Goal: Task Accomplishment & Management: Manage account settings

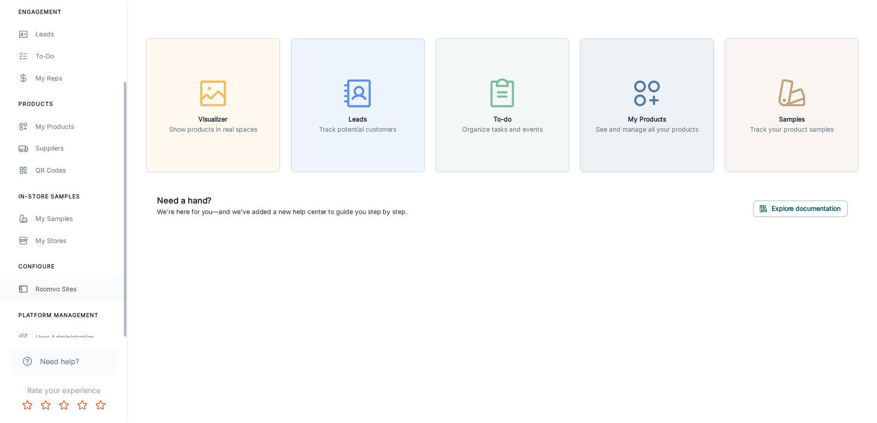
scroll to position [104, 0]
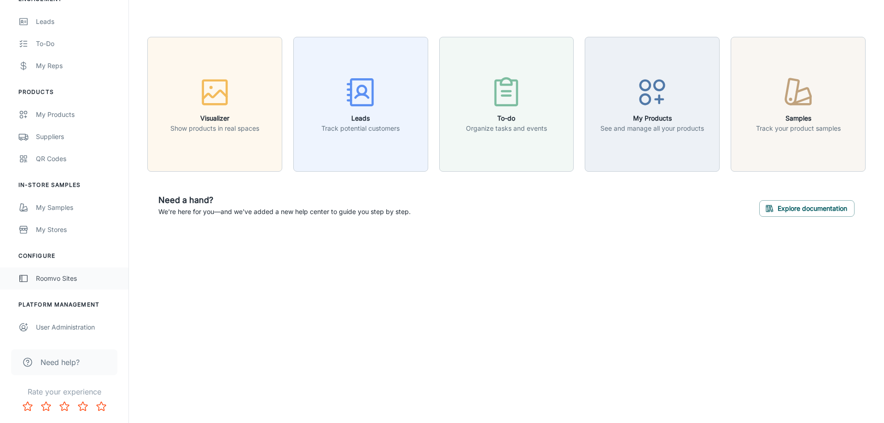
click at [57, 277] on div "Roomvo Sites" at bounding box center [77, 279] width 83 height 10
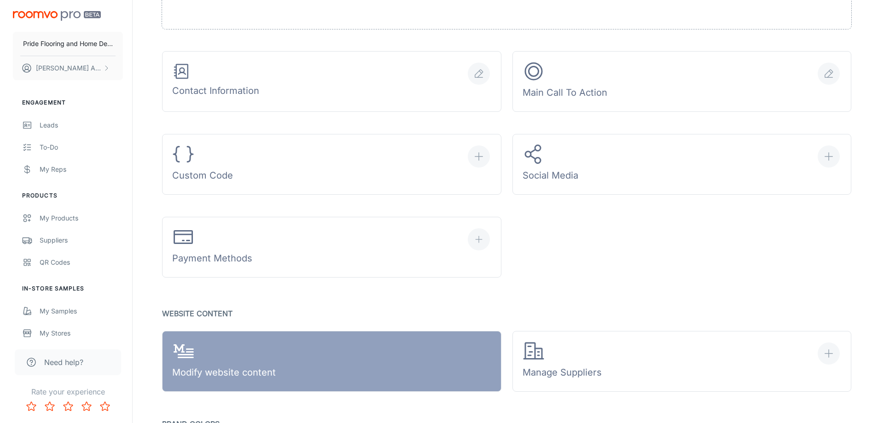
scroll to position [368, 0]
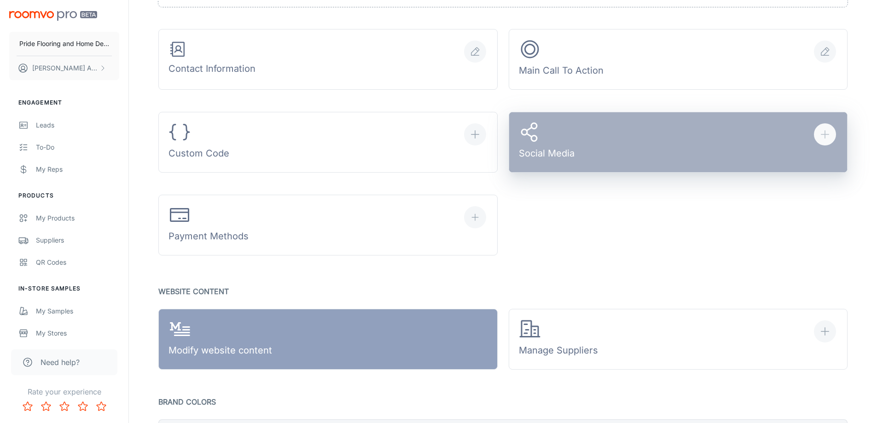
click at [828, 131] on icon "button" at bounding box center [825, 134] width 11 height 11
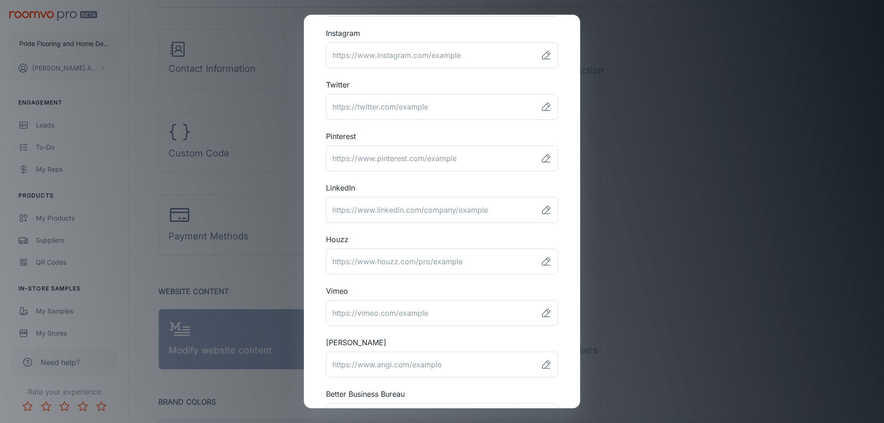
scroll to position [138, 0]
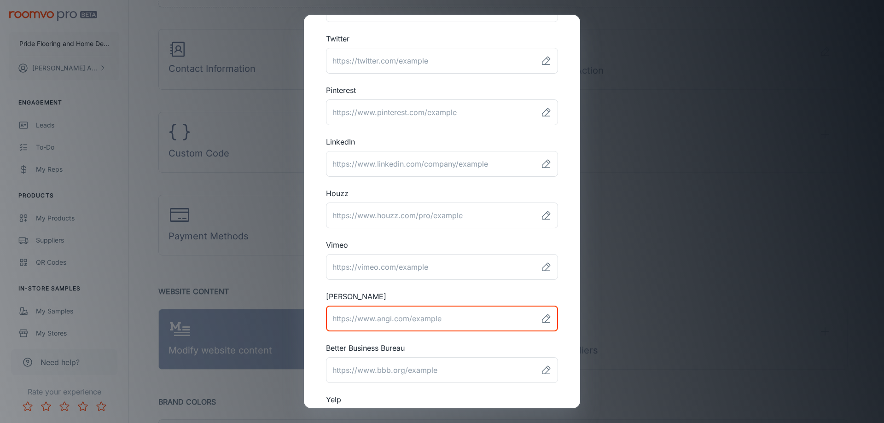
paste input "[URL][DOMAIN_NAME][PERSON_NAME]"
drag, startPoint x: 338, startPoint y: 321, endPoint x: 287, endPoint y: 321, distance: 50.7
click at [287, 321] on div "Social Media Links Facebook ​ Instagram ​ Twitter ​ Pinterest ​ LinkedIn ​ Houz…" at bounding box center [442, 211] width 884 height 423
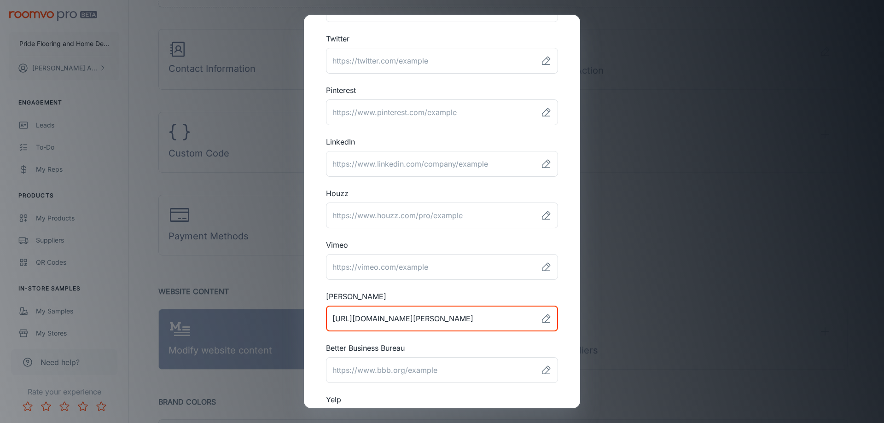
drag, startPoint x: 508, startPoint y: 317, endPoint x: 608, endPoint y: 316, distance: 99.9
click at [608, 316] on div "Social Media Links Facebook ​ Instagram ​ Twitter ​ Pinterest ​ LinkedIn ​ Houz…" at bounding box center [442, 211] width 884 height 423
type input "[URL][DOMAIN_NAME][PERSON_NAME]"
click at [442, 342] on div "Facebook ​ Instagram ​ Twitter ​ Pinterest ​ LinkedIn ​ Houzz ​ Vimeo ​ [PERSON…" at bounding box center [442, 184] width 254 height 523
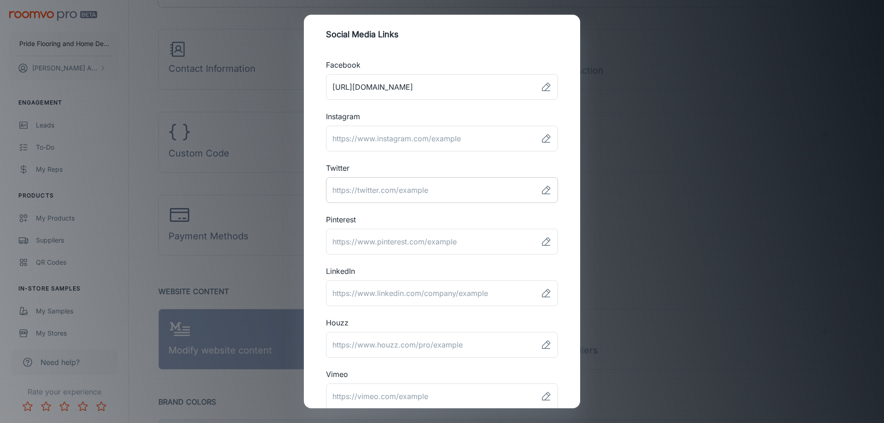
scroll to position [0, 0]
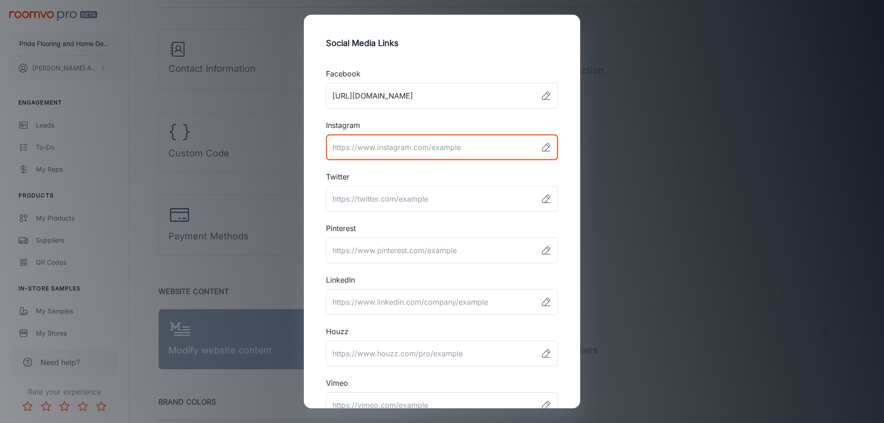
paste input "[URL][DOMAIN_NAME]"
type input "[URL][DOMAIN_NAME]"
click at [405, 41] on h2 "Social Media Links" at bounding box center [442, 43] width 254 height 35
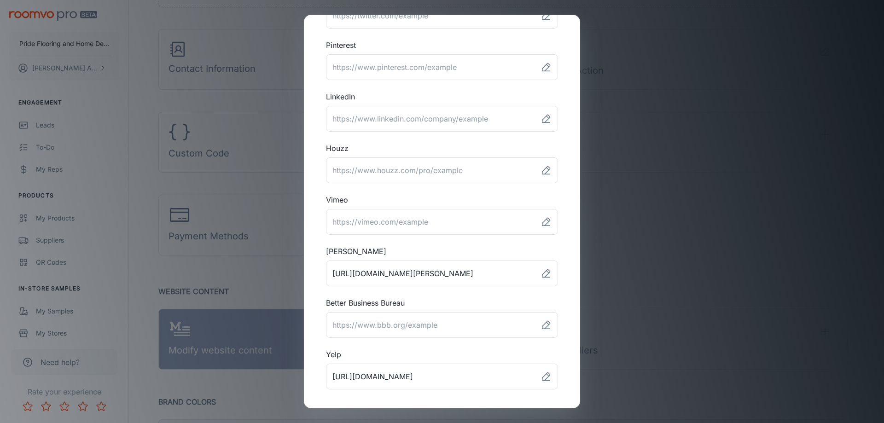
scroll to position [184, 0]
paste input "[URL][DOMAIN_NAME]"
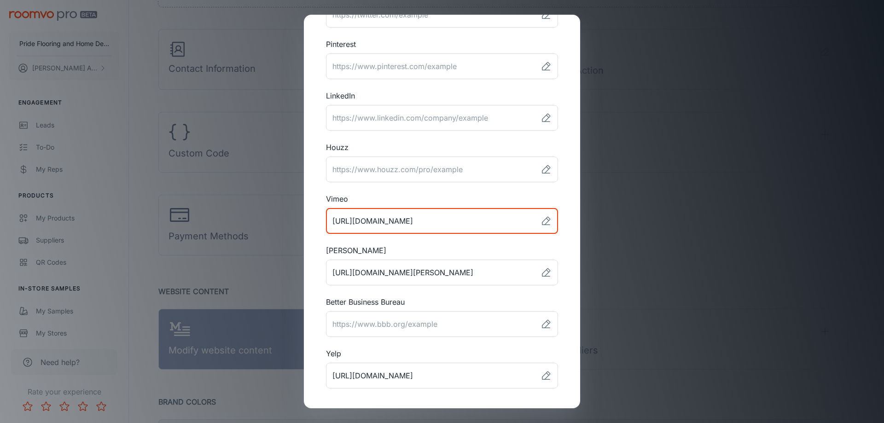
type input "[URL][DOMAIN_NAME]"
click at [565, 341] on div "Social Media Links Facebook ​ Instagram ​ Twitter ​ Pinterest ​ LinkedIn ​ Houz…" at bounding box center [442, 212] width 276 height 394
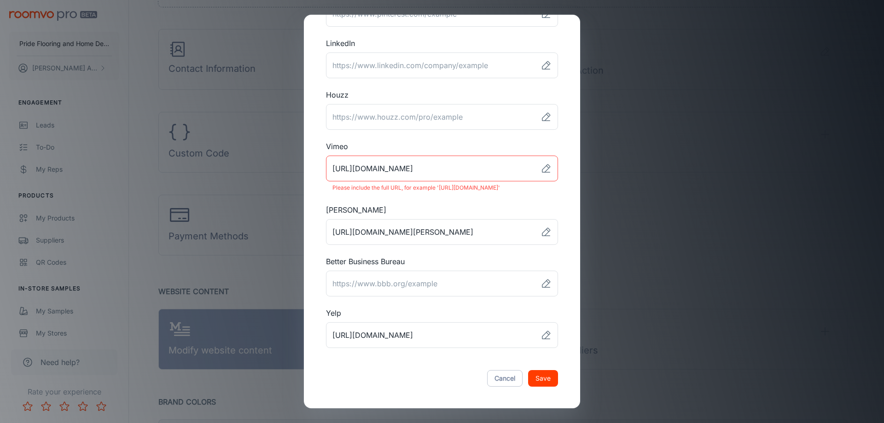
scroll to position [237, 0]
click at [540, 380] on button "Save" at bounding box center [543, 378] width 30 height 17
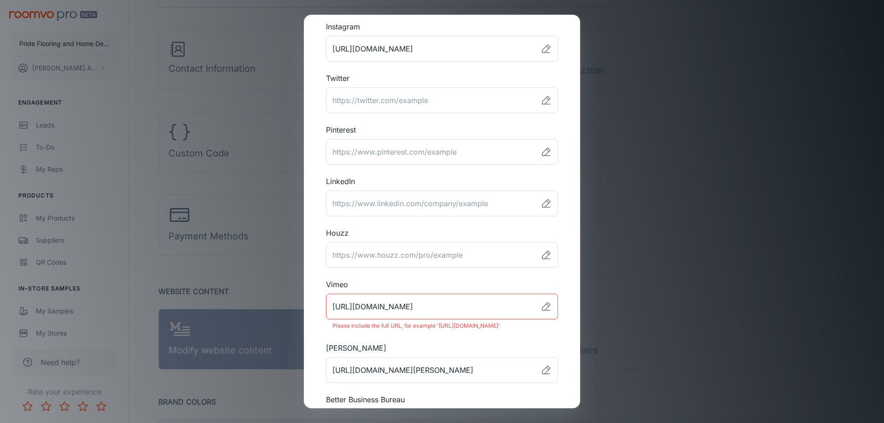
scroll to position [230, 0]
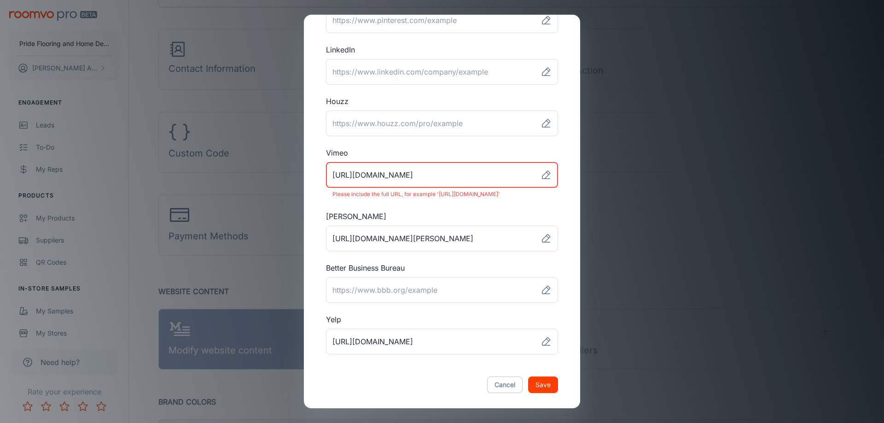
drag, startPoint x: 507, startPoint y: 172, endPoint x: 244, endPoint y: 180, distance: 263.1
click at [244, 180] on div "Social Media Links Facebook ​ Instagram ​ Twitter ​ Pinterest ​ LinkedIn ​ Houz…" at bounding box center [442, 211] width 884 height 423
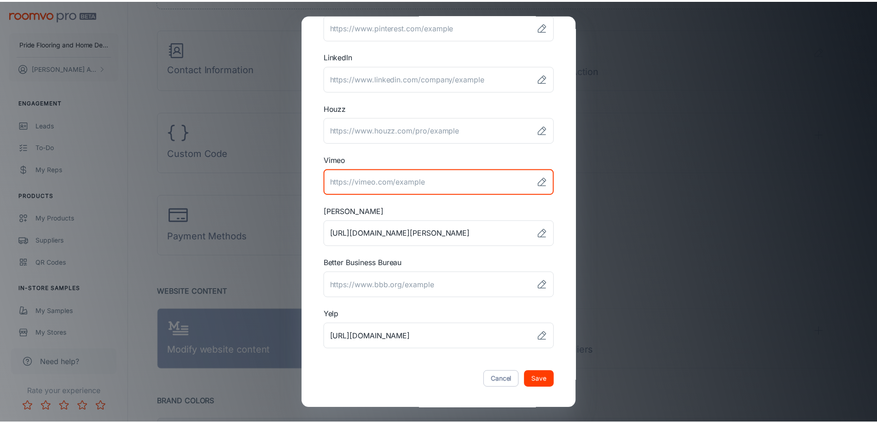
scroll to position [225, 0]
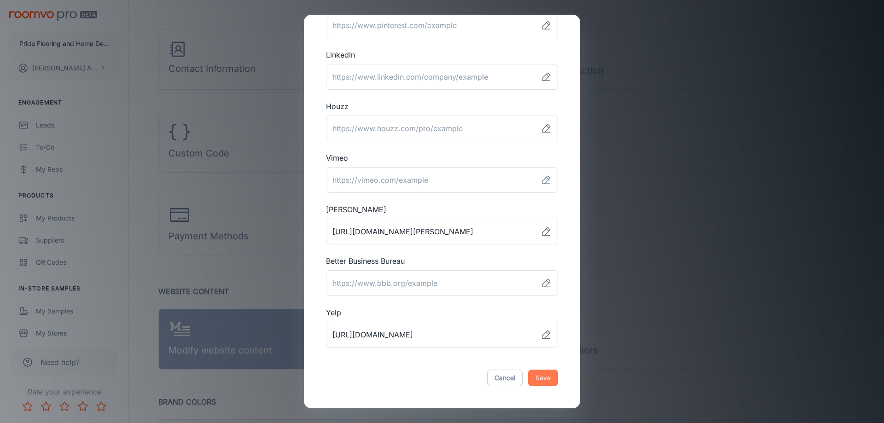
click at [544, 375] on button "Save" at bounding box center [543, 378] width 30 height 17
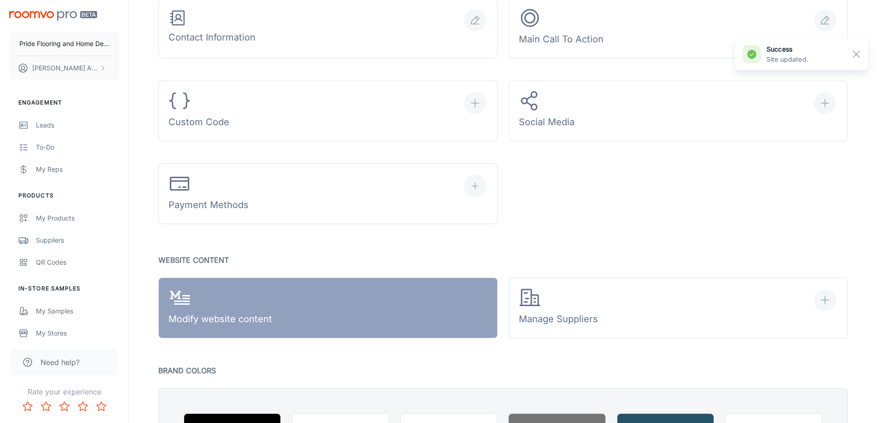
scroll to position [507, 0]
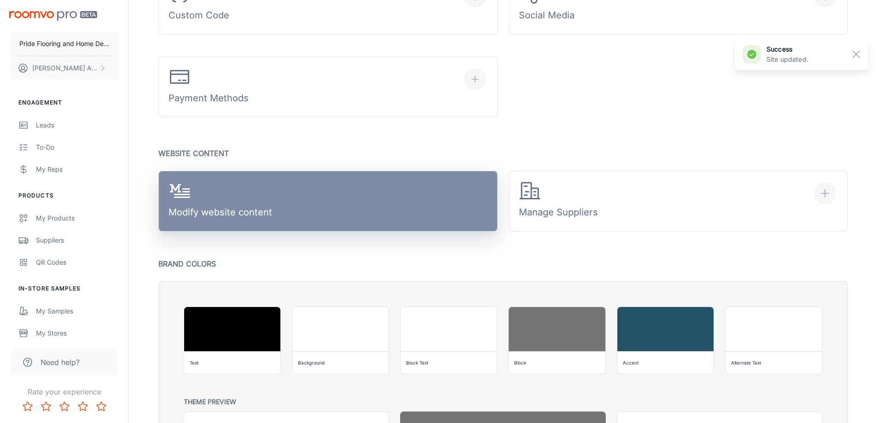
click at [245, 197] on div "Modify website content" at bounding box center [221, 201] width 104 height 43
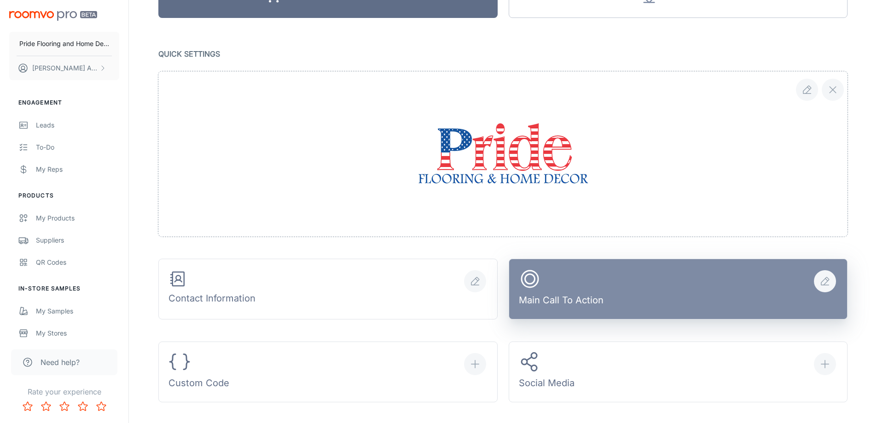
scroll to position [0, 0]
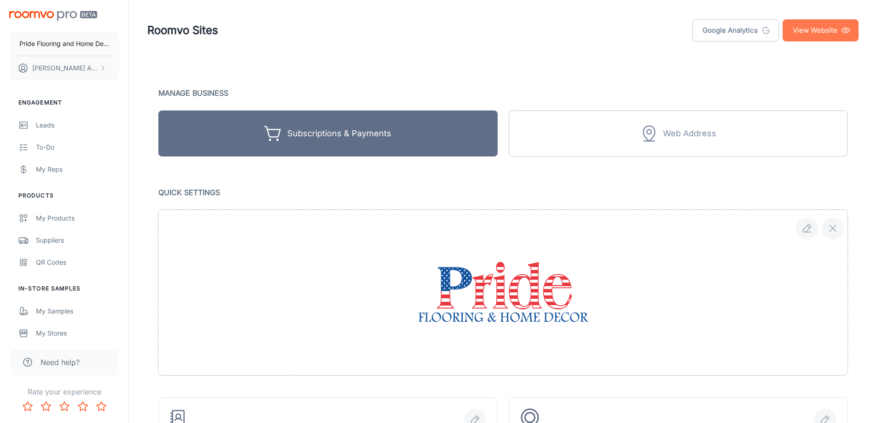
click at [798, 24] on link "View Website" at bounding box center [821, 30] width 76 height 22
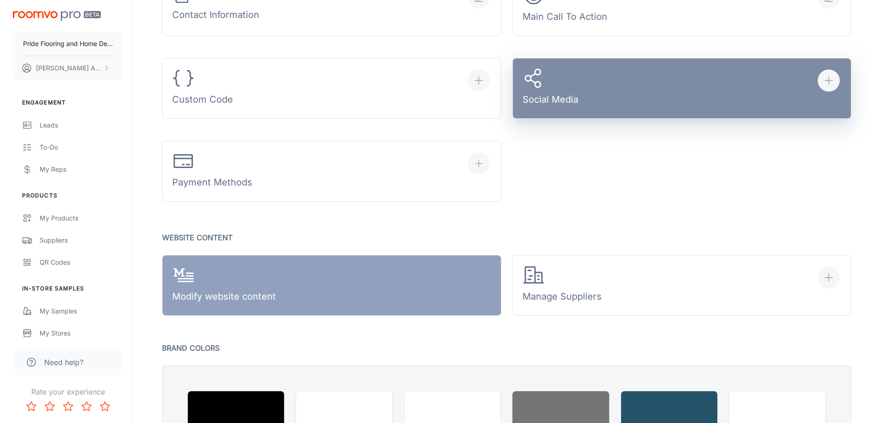
scroll to position [322, 0]
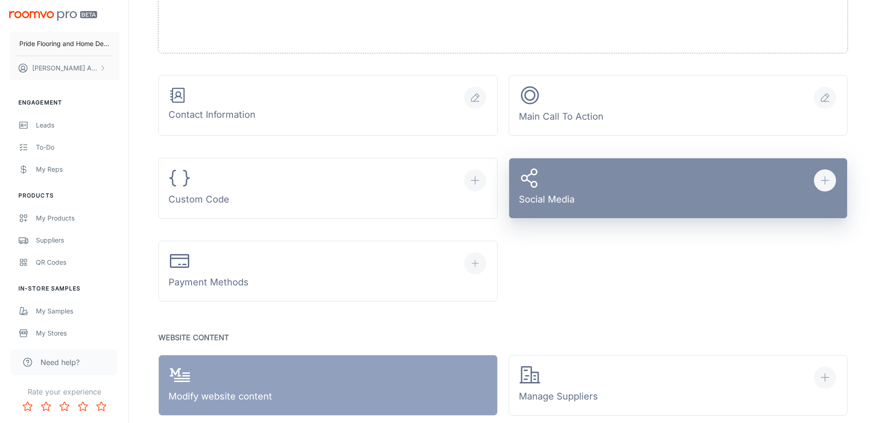
click at [650, 183] on button "Social Media" at bounding box center [678, 188] width 339 height 61
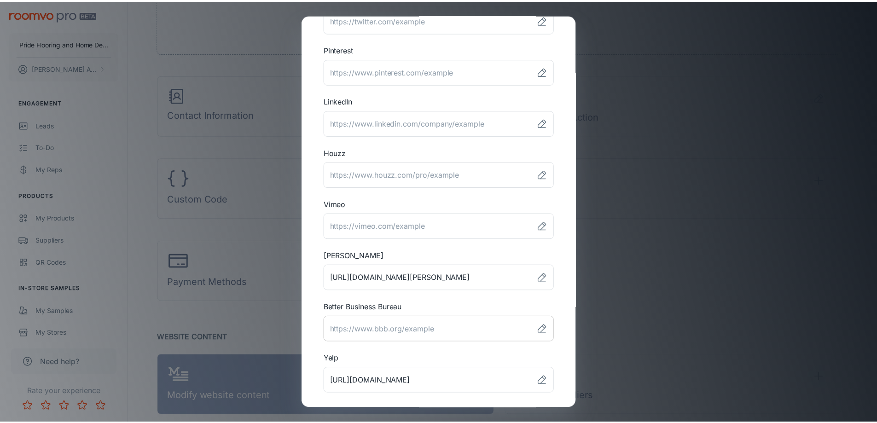
scroll to position [225, 0]
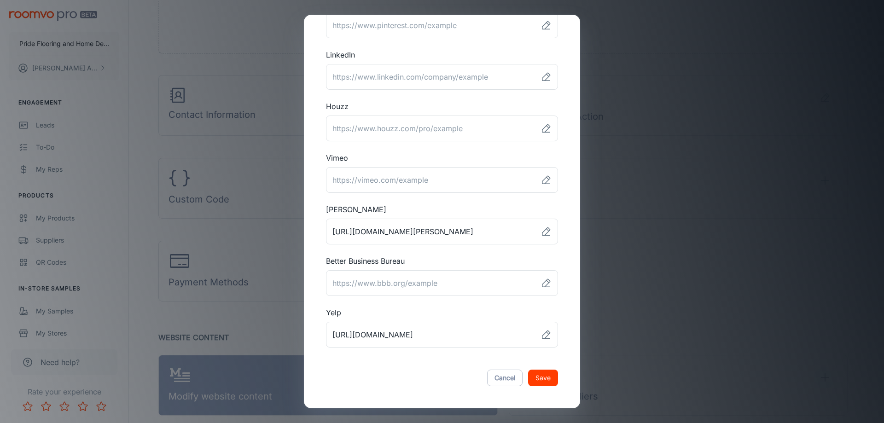
click at [335, 362] on div "Cancel Save" at bounding box center [442, 378] width 254 height 39
click at [334, 362] on div "Cancel Save" at bounding box center [442, 378] width 254 height 39
click at [499, 378] on button "Cancel" at bounding box center [504, 378] width 35 height 17
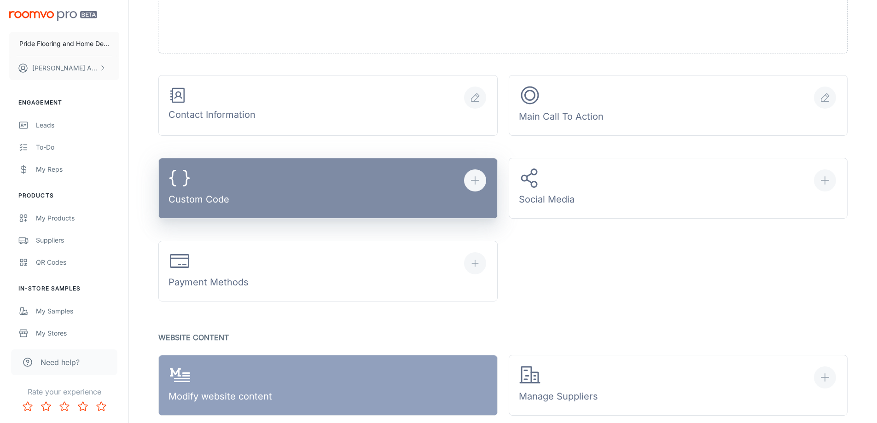
click at [478, 179] on icon "button" at bounding box center [475, 180] width 11 height 11
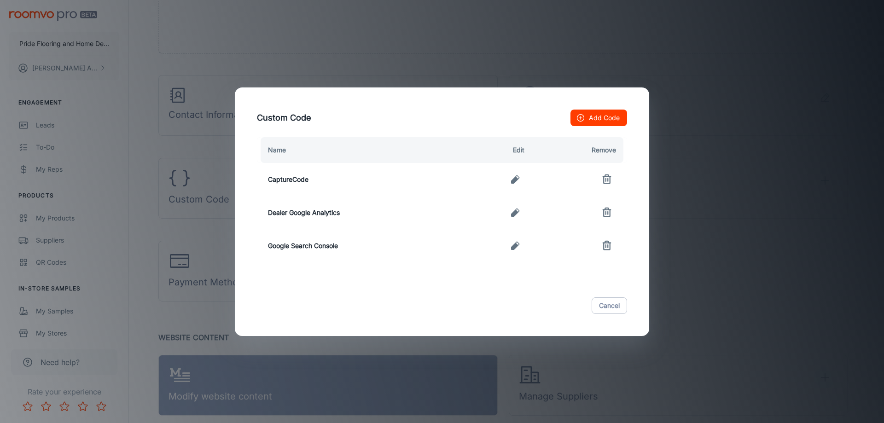
click at [618, 314] on div "Cancel" at bounding box center [442, 305] width 392 height 39
click at [615, 310] on button "Cancel" at bounding box center [609, 305] width 35 height 17
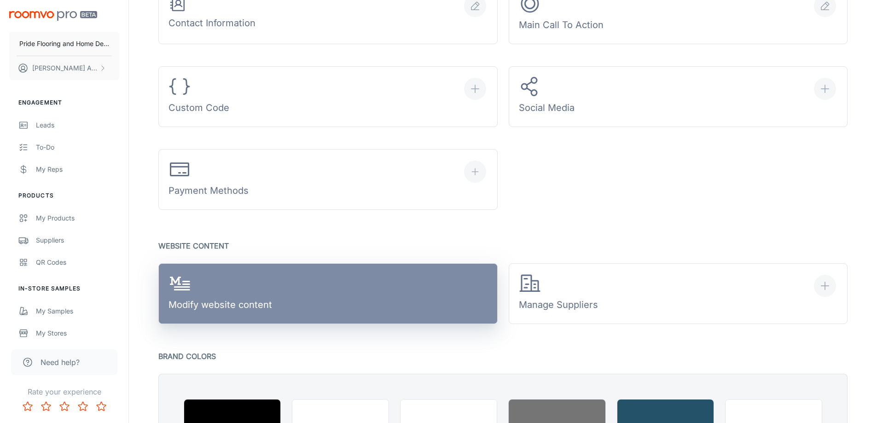
scroll to position [414, 0]
click at [305, 306] on link "Modify website content" at bounding box center [327, 293] width 339 height 61
